Goal: Task Accomplishment & Management: Complete application form

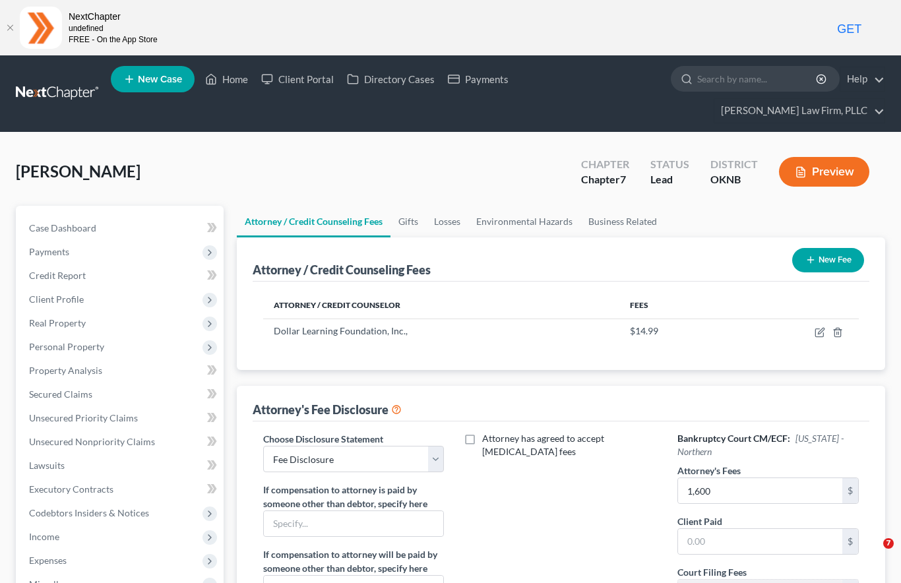
select select "0"
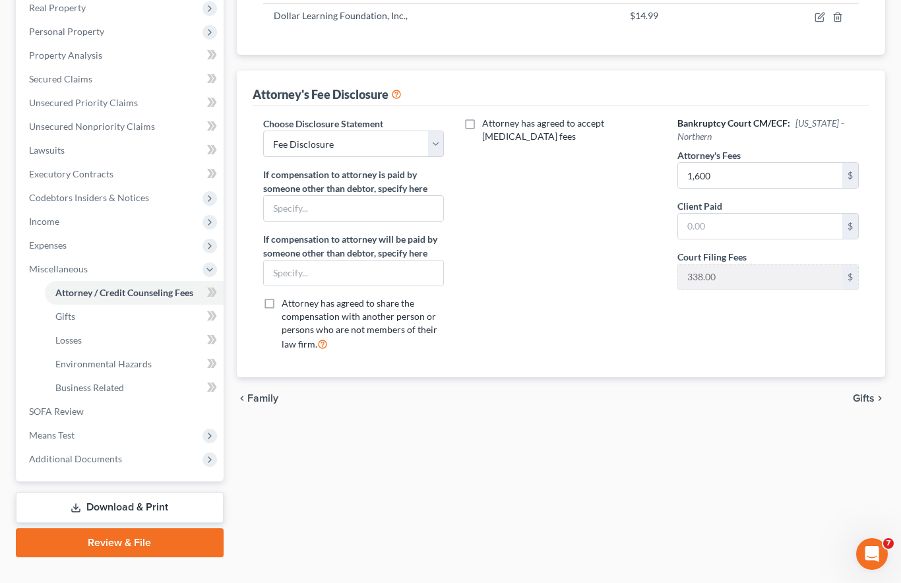
scroll to position [249, 0]
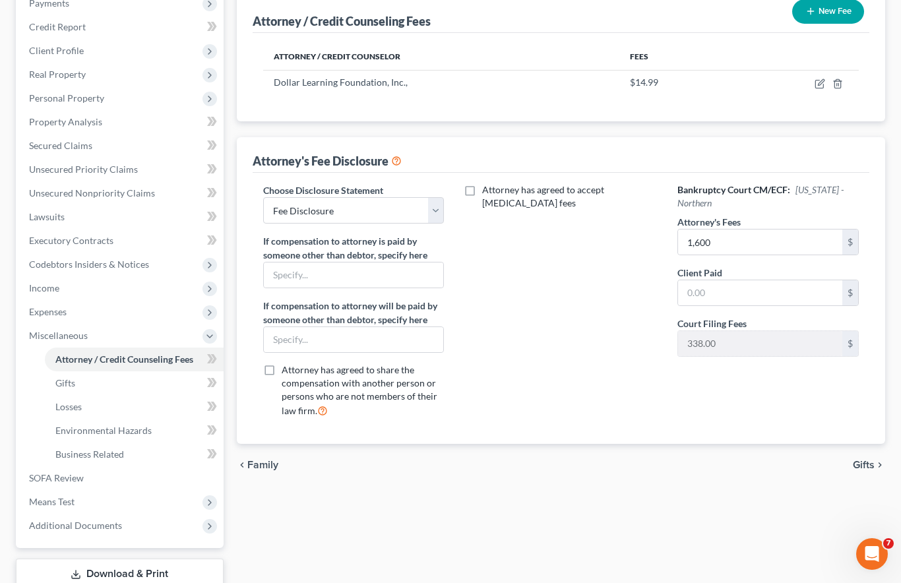
click at [149, 490] on span "Means Test" at bounding box center [120, 502] width 205 height 24
click at [146, 443] on link "Means Test Questions" at bounding box center [134, 455] width 179 height 24
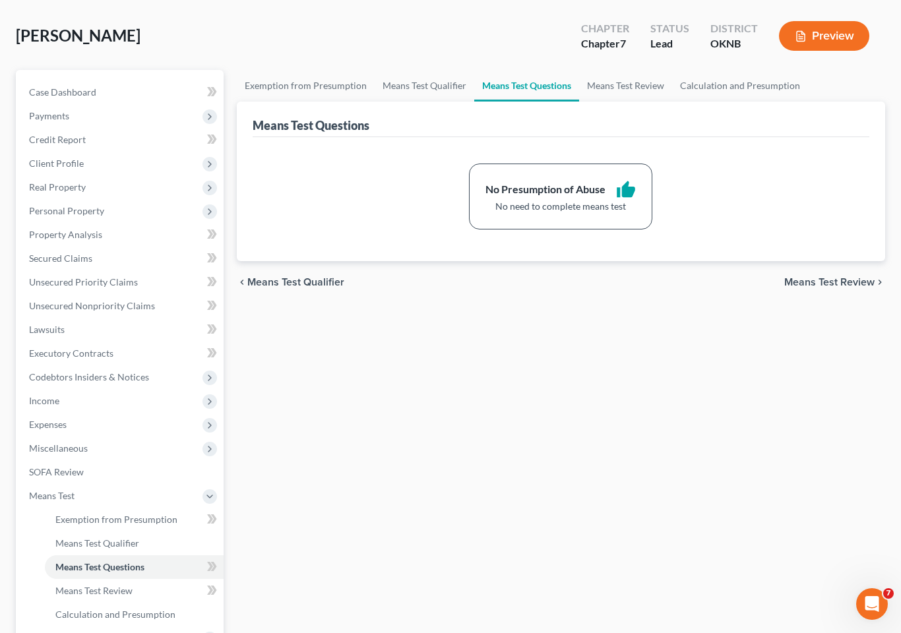
scroll to position [158, 0]
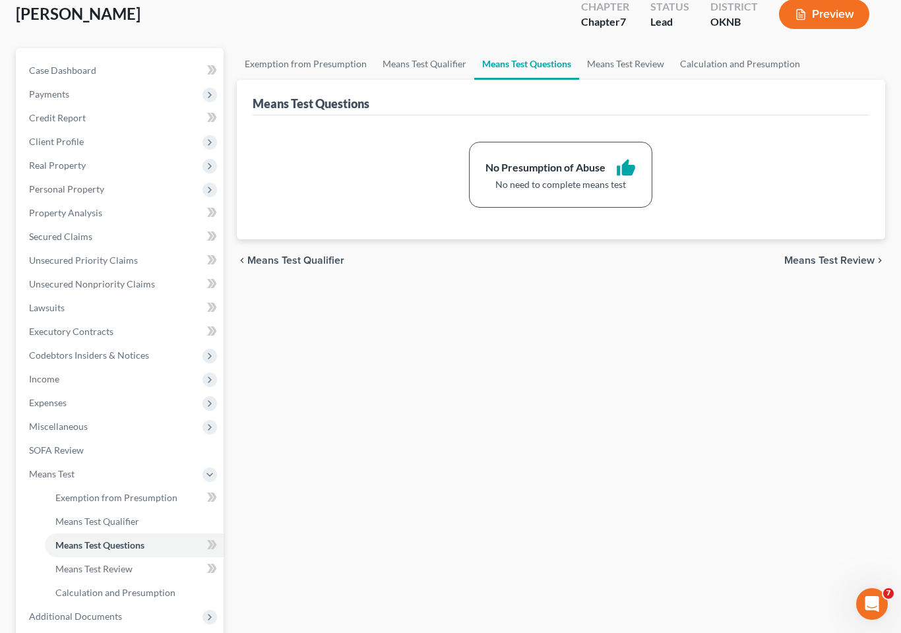
click at [166, 510] on link "Means Test Qualifier" at bounding box center [134, 522] width 179 height 24
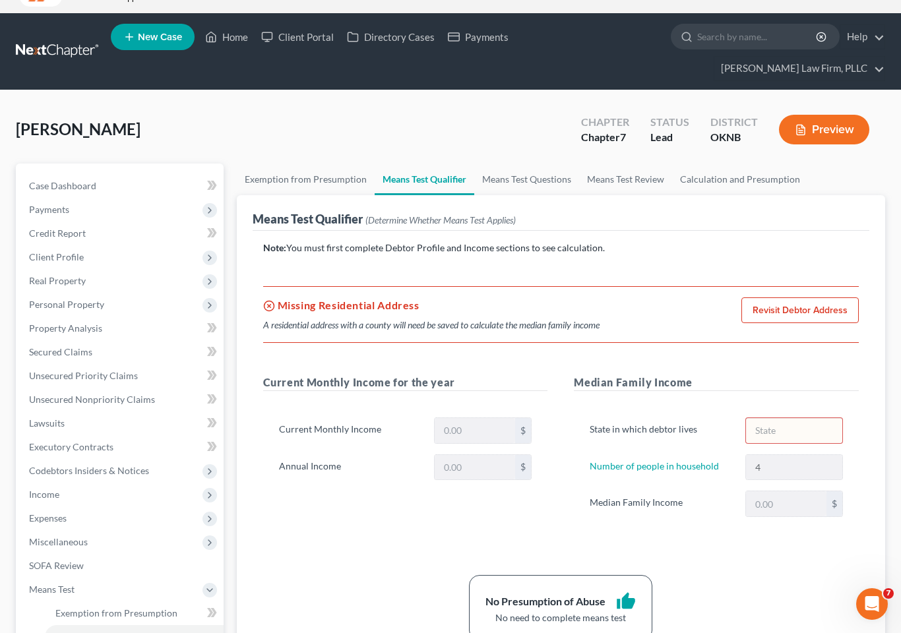
scroll to position [113, 0]
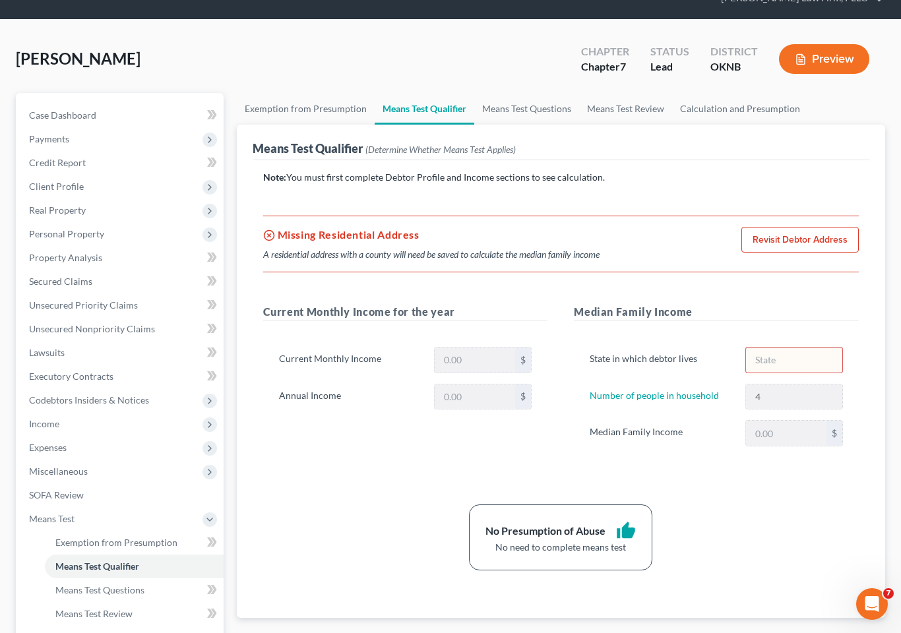
click at [85, 175] on span "Client Profile" at bounding box center [120, 187] width 205 height 24
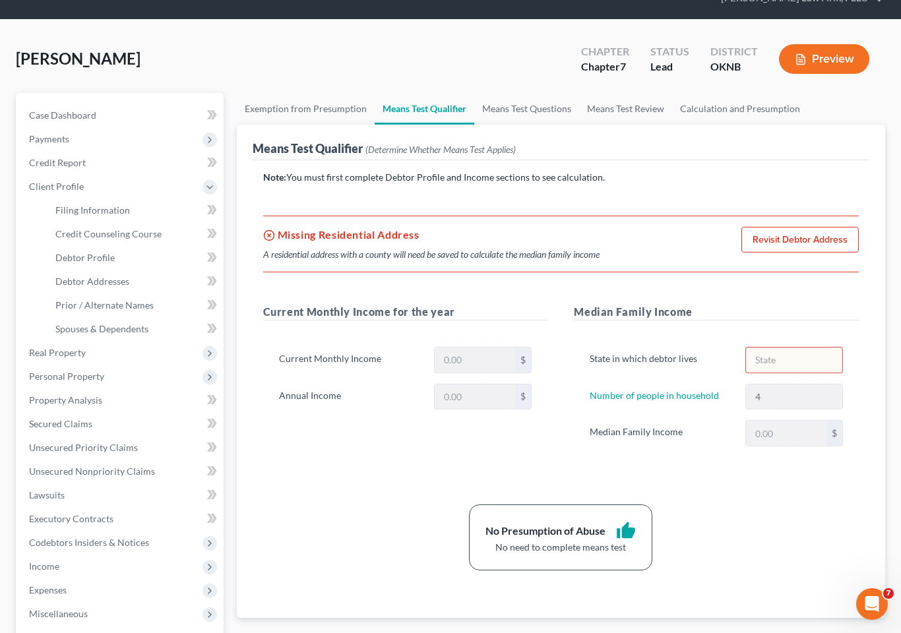
click at [117, 246] on link "Debtor Profile" at bounding box center [134, 258] width 179 height 24
select select "0"
select select "3"
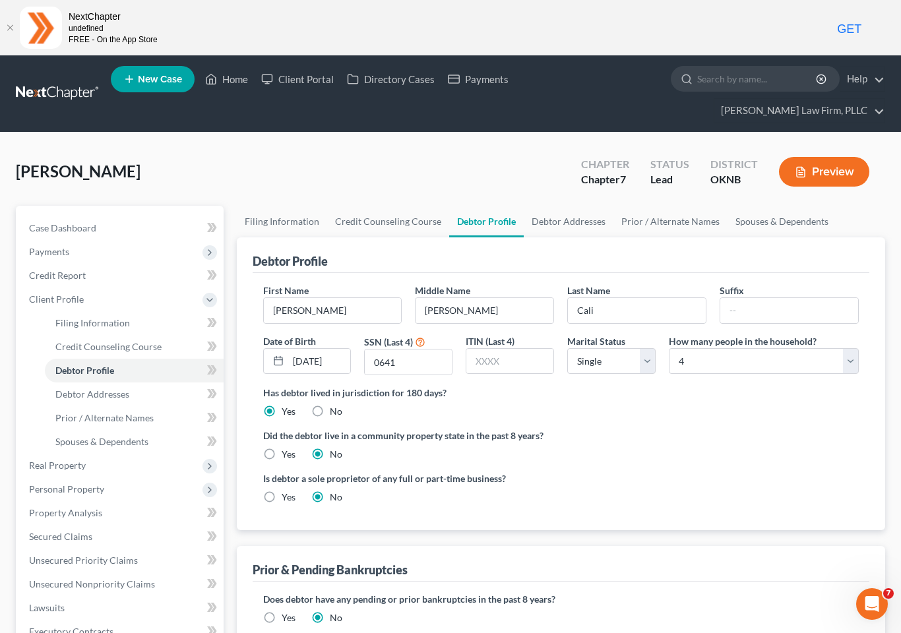
click at [125, 388] on span "Debtor Addresses" at bounding box center [92, 393] width 74 height 11
select select "0"
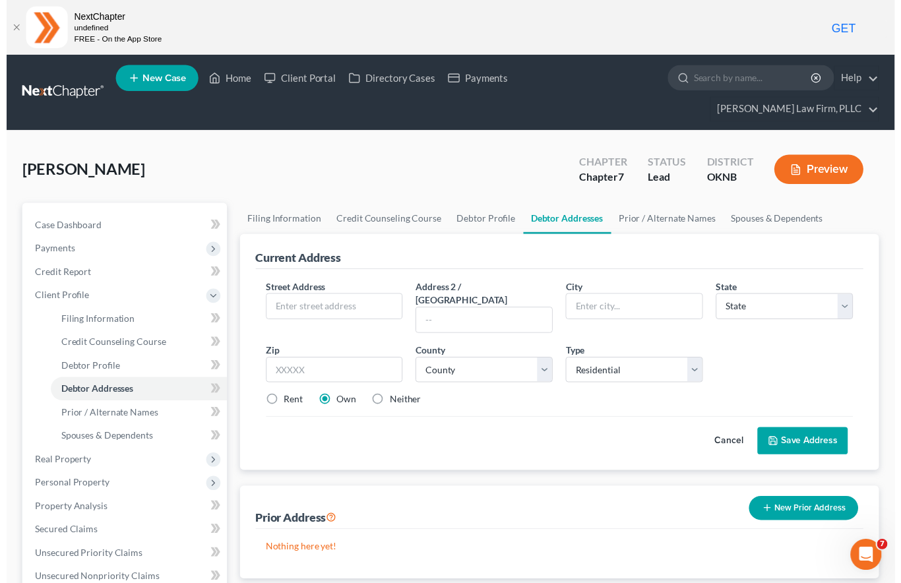
scroll to position [1, 0]
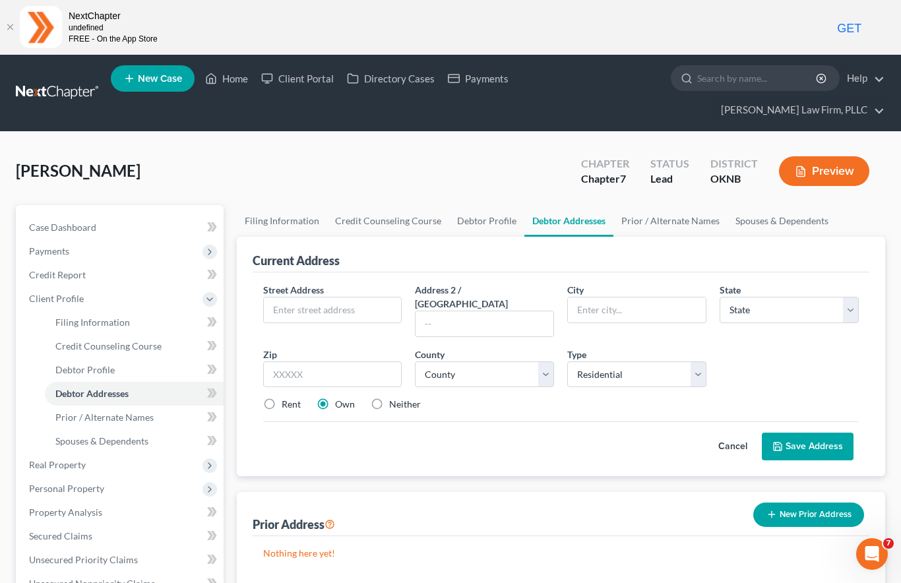
click at [231, 83] on link "Home" at bounding box center [227, 79] width 56 height 24
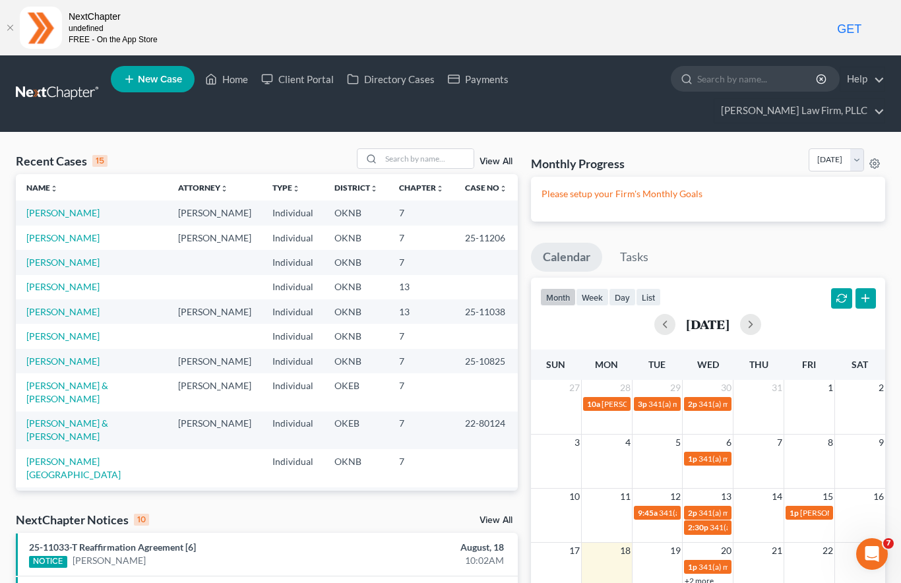
click at [64, 232] on link "[PERSON_NAME]" at bounding box center [62, 237] width 73 height 11
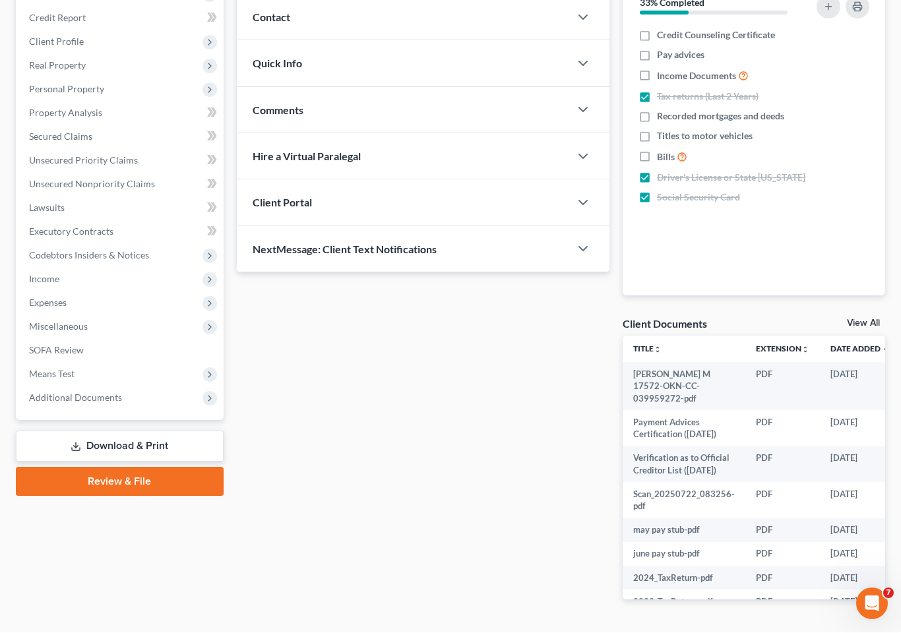
scroll to position [257, 0]
click at [115, 363] on span "Means Test" at bounding box center [120, 375] width 205 height 24
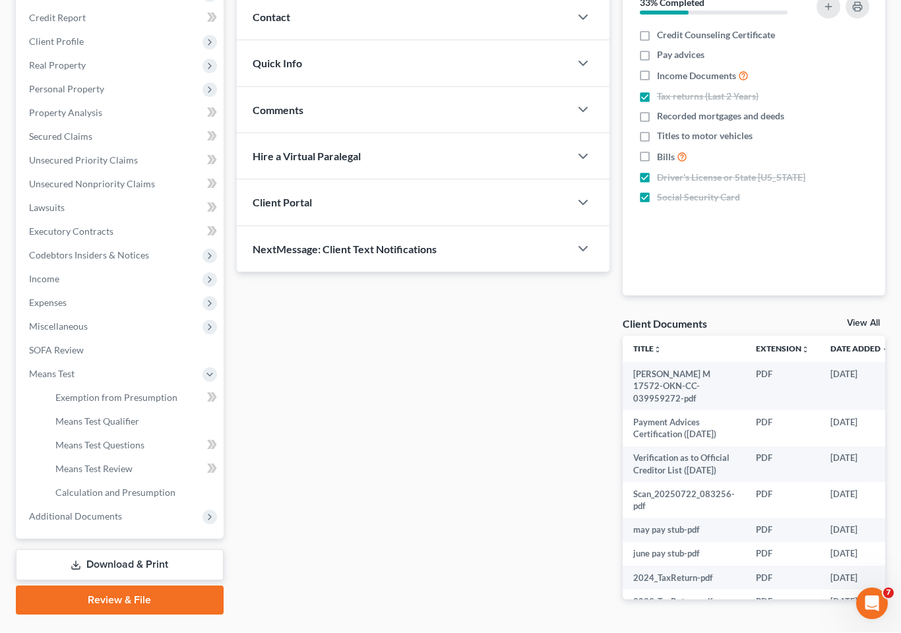
click at [146, 410] on link "Means Test Qualifier" at bounding box center [134, 422] width 179 height 24
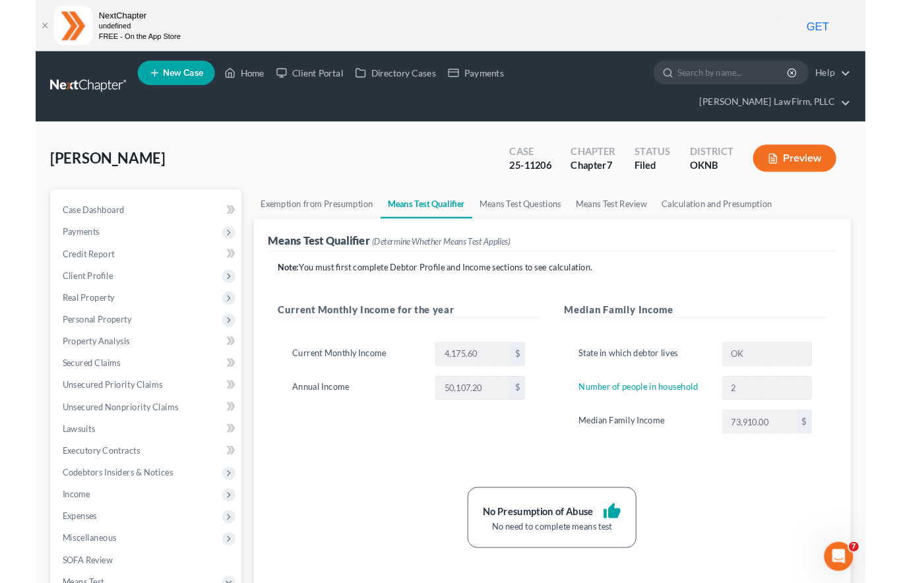
scroll to position [50, 0]
